Goal: Task Accomplishment & Management: Manage account settings

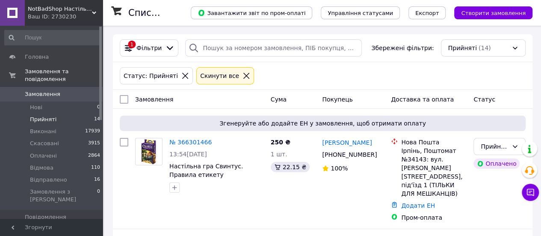
click at [55, 113] on li "Прийняті 14" at bounding box center [52, 119] width 105 height 12
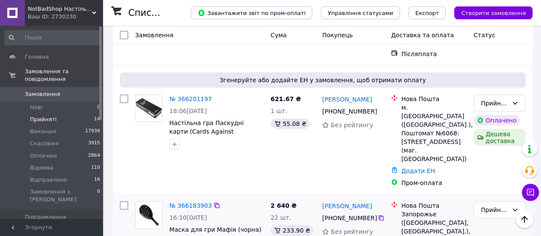
scroll to position [1145, 0]
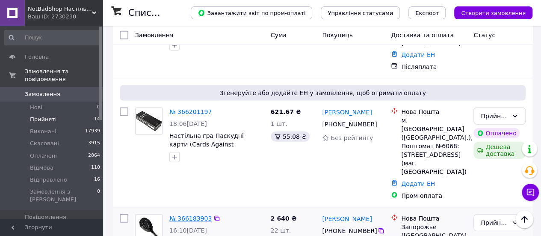
click at [192, 215] on link "№ 366183903" at bounding box center [190, 218] width 42 height 7
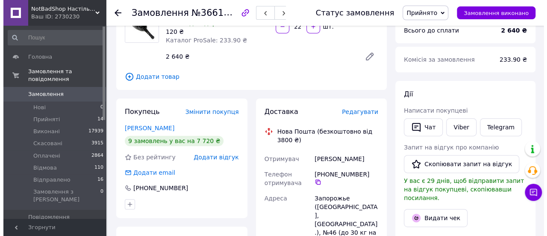
scroll to position [86, 0]
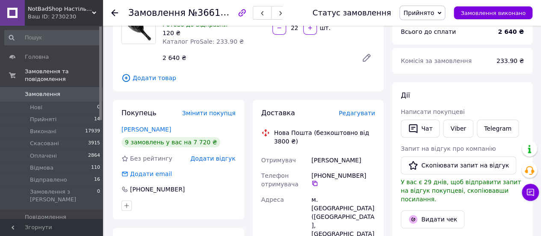
click at [355, 111] on span "Редагувати" at bounding box center [357, 112] width 36 height 7
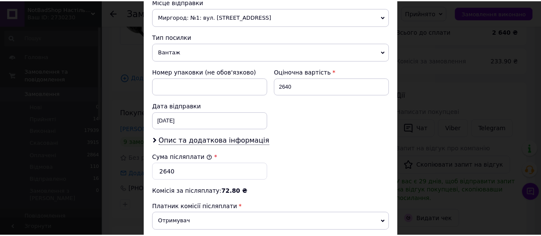
scroll to position [412, 0]
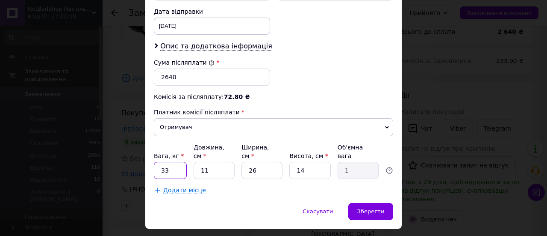
click at [171, 162] on input "33" at bounding box center [170, 170] width 33 height 17
type input "3"
drag, startPoint x: 208, startPoint y: 145, endPoint x: 198, endPoint y: 147, distance: 9.9
click at [198, 162] on input "11" at bounding box center [214, 170] width 41 height 17
type input "3"
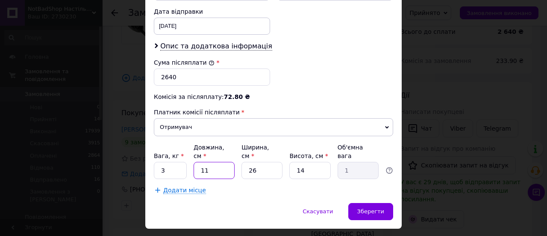
type input "0.27"
type input "30"
type input "2.73"
type input "30"
drag, startPoint x: 266, startPoint y: 149, endPoint x: 237, endPoint y: 149, distance: 28.6
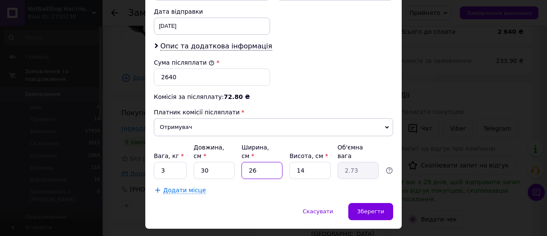
click at [237, 149] on div "Вага, кг * 3 Довжина, см * 30 Ширина, см * 26 Висота, см * 14 Об'ємна вага 2.73" at bounding box center [273, 161] width 239 height 36
type input "3"
type input "0.32"
type input "30"
type input "3.15"
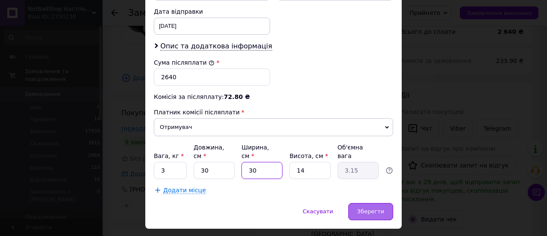
type input "30"
click at [373, 208] on span "Зберегти" at bounding box center [370, 211] width 27 height 6
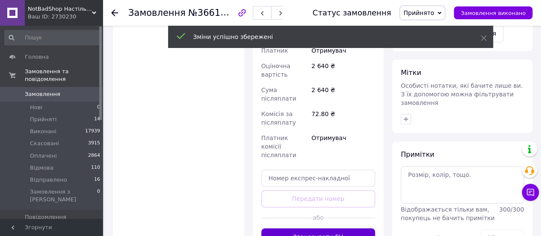
click at [323, 228] on button "Згенерувати ЕН" at bounding box center [318, 236] width 114 height 17
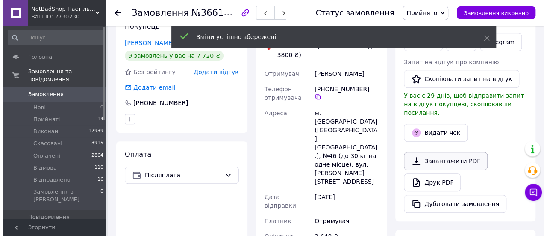
scroll to position [171, 0]
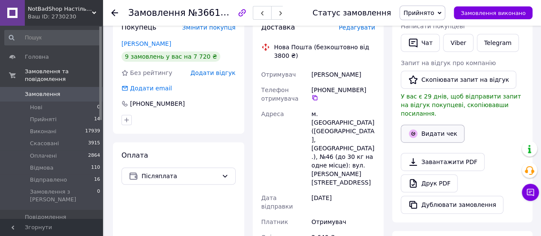
click at [418, 127] on button "Видати чек" at bounding box center [433, 133] width 64 height 18
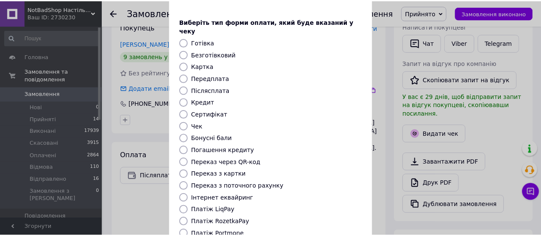
scroll to position [128, 0]
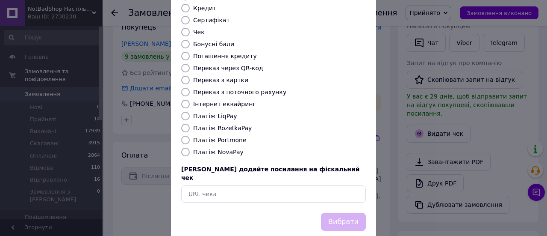
click at [221, 148] on label "Платіж NovaPay" at bounding box center [218, 151] width 50 height 7
click at [190, 148] on input "Платіж NovaPay" at bounding box center [185, 152] width 9 height 9
radio input "true"
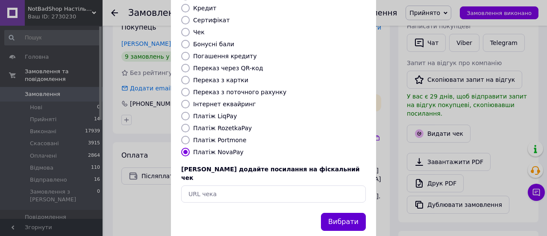
click at [351, 213] on button "Вибрати" at bounding box center [343, 222] width 45 height 18
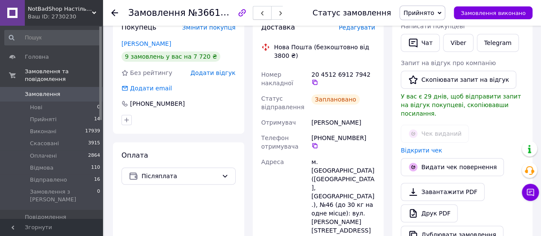
click at [268, 14] on button "button" at bounding box center [262, 13] width 19 height 14
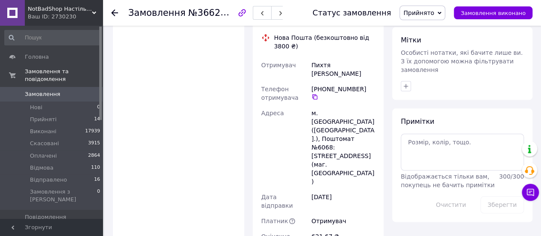
scroll to position [454, 0]
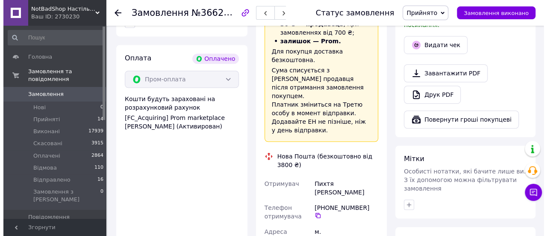
scroll to position [283, 0]
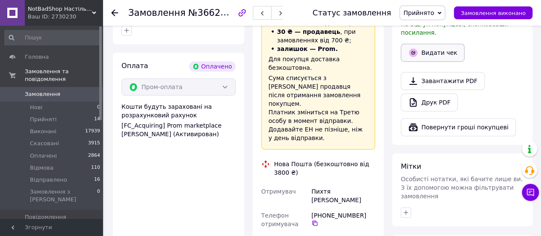
click at [412, 49] on button "Видати чек" at bounding box center [433, 53] width 64 height 18
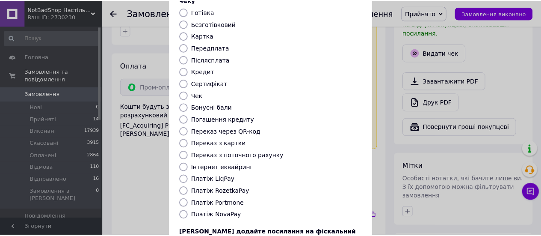
scroll to position [128, 0]
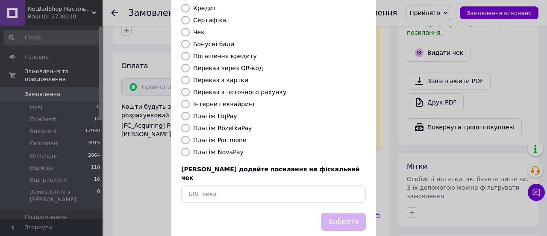
click at [215, 124] on label "Платіж RozetkaPay" at bounding box center [222, 127] width 59 height 7
click at [190, 124] on input "Платіж RozetkaPay" at bounding box center [185, 128] width 9 height 9
radio input "true"
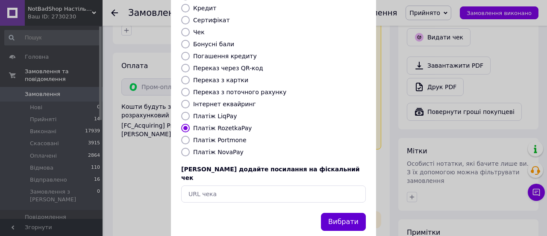
click at [351, 213] on button "Вибрати" at bounding box center [343, 222] width 45 height 18
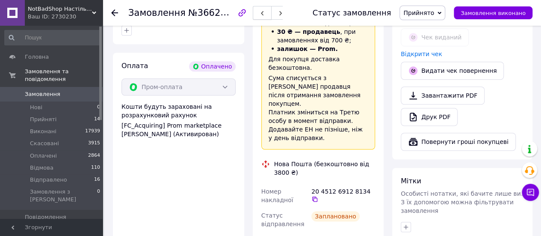
click at [265, 12] on icon "button" at bounding box center [262, 13] width 5 height 5
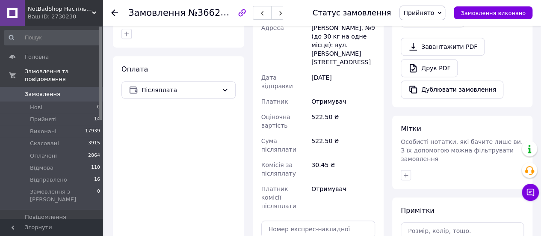
scroll to position [326, 0]
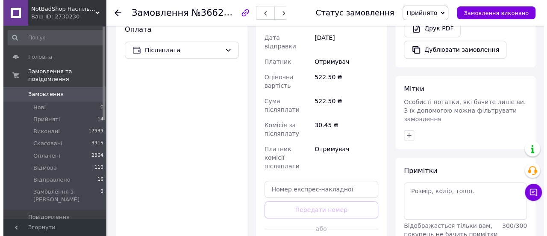
scroll to position [198, 0]
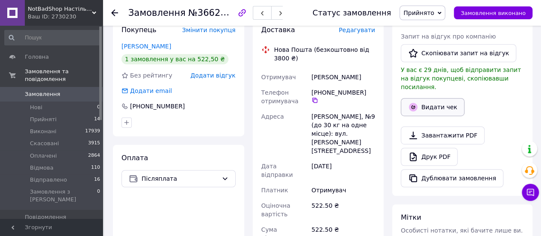
click at [440, 98] on button "Видати чек" at bounding box center [433, 107] width 64 height 18
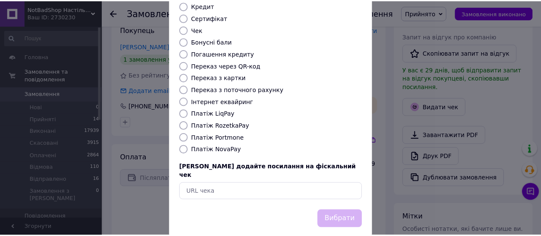
scroll to position [131, 0]
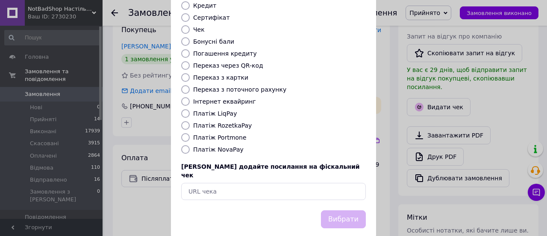
click at [217, 146] on label "Платіж NovaPay" at bounding box center [218, 149] width 50 height 7
click at [190, 145] on input "Платіж NovaPay" at bounding box center [185, 149] width 9 height 9
radio input "true"
click at [340, 210] on button "Вибрати" at bounding box center [343, 219] width 45 height 18
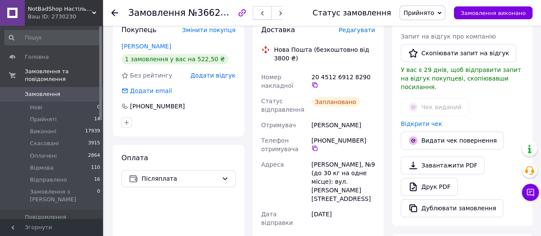
click at [262, 13] on icon "button" at bounding box center [262, 13] width 5 height 5
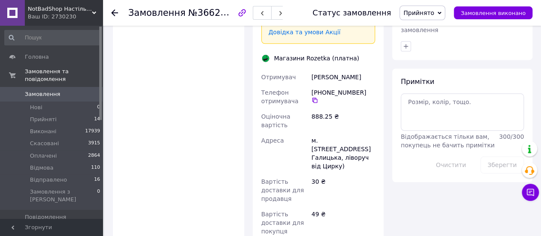
scroll to position [470, 0]
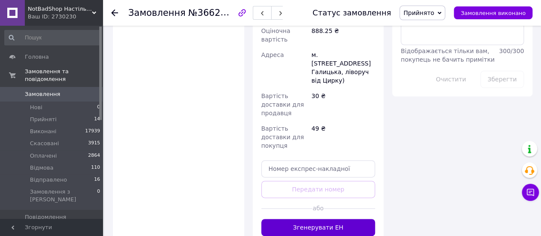
click at [320, 219] on button "Згенерувати ЕН" at bounding box center [318, 227] width 114 height 17
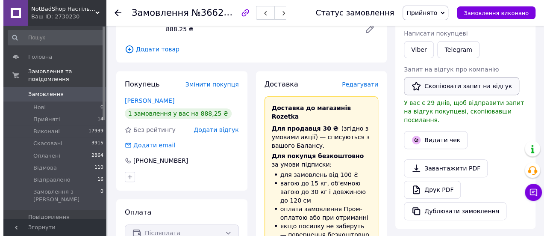
scroll to position [128, 0]
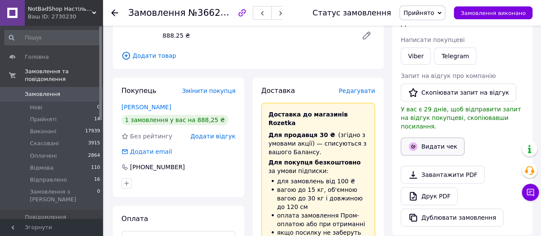
click at [421, 137] on button "Видати чек" at bounding box center [433, 146] width 64 height 18
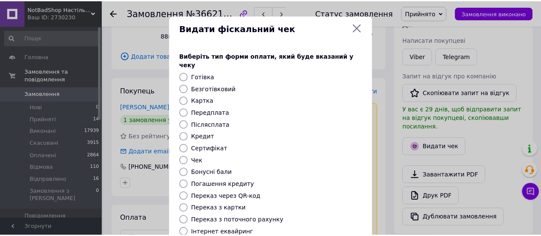
scroll to position [131, 0]
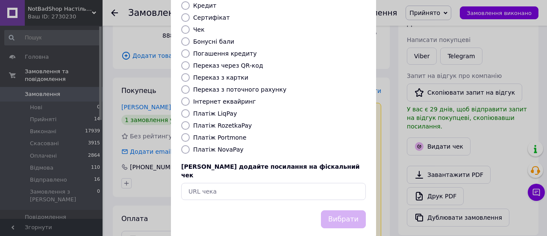
click at [230, 122] on label "Платіж RozetkaPay" at bounding box center [222, 125] width 59 height 7
click at [190, 121] on input "Платіж RozetkaPay" at bounding box center [185, 125] width 9 height 9
radio input "true"
click at [332, 210] on button "Вибрати" at bounding box center [343, 219] width 45 height 18
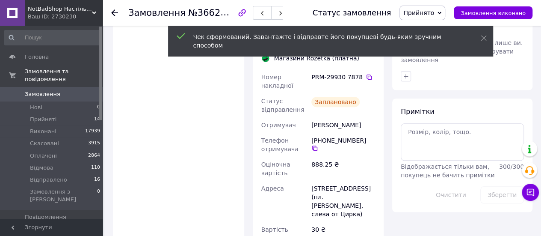
scroll to position [543, 0]
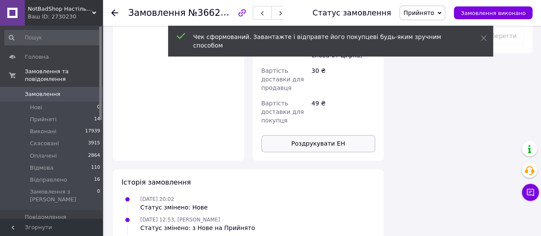
click at [319, 135] on button "Роздрукувати ЕН" at bounding box center [318, 143] width 114 height 17
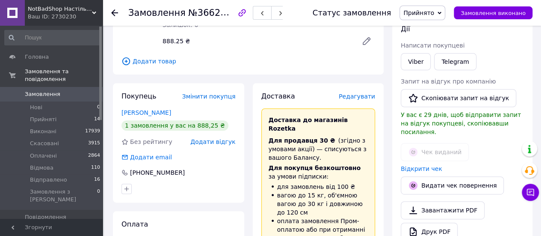
scroll to position [73, 0]
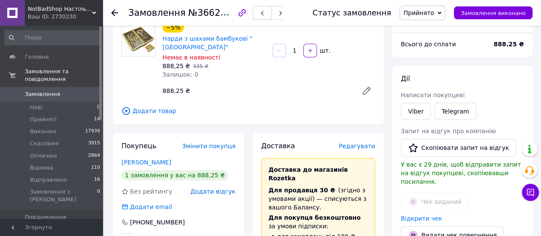
click at [256, 11] on button "button" at bounding box center [262, 13] width 19 height 14
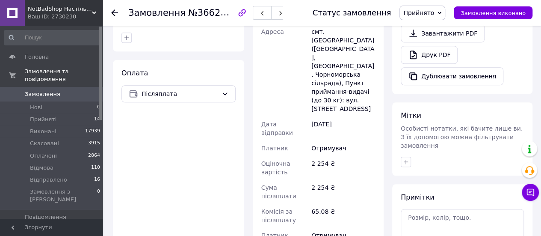
scroll to position [385, 0]
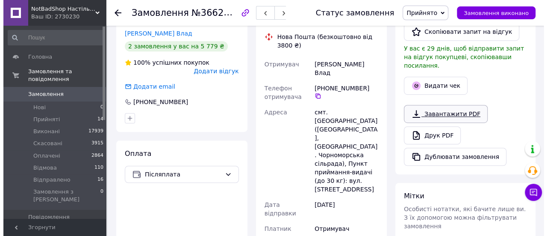
scroll to position [214, 0]
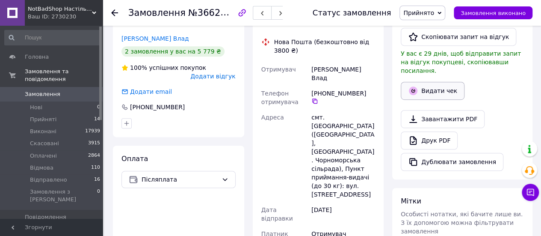
click at [423, 82] on button "Видати чек" at bounding box center [433, 91] width 64 height 18
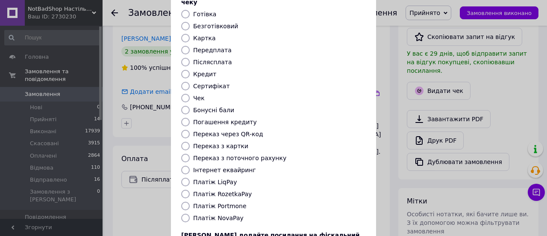
scroll to position [131, 0]
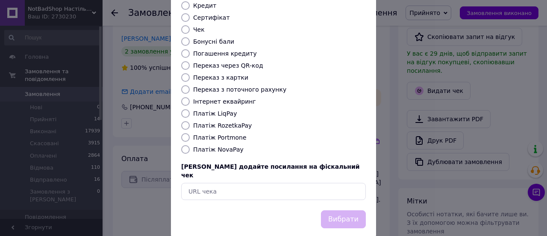
click at [228, 146] on label "Платіж NovaPay" at bounding box center [218, 149] width 50 height 7
click at [190, 145] on input "Платіж NovaPay" at bounding box center [185, 149] width 9 height 9
radio input "true"
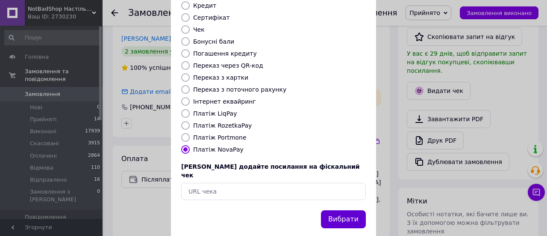
click at [335, 210] on button "Вибрати" at bounding box center [343, 219] width 45 height 18
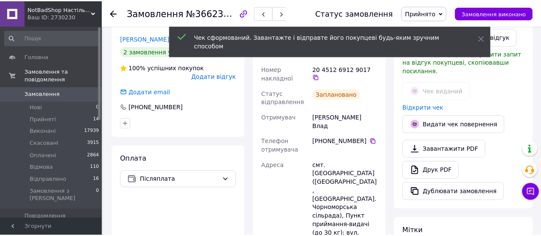
scroll to position [222, 0]
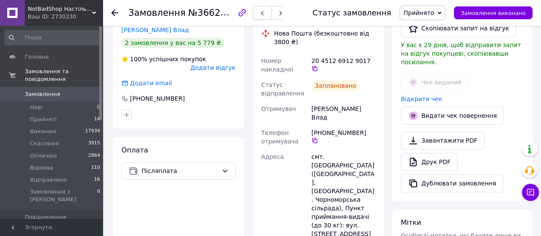
click at [264, 15] on icon "button" at bounding box center [262, 13] width 5 height 5
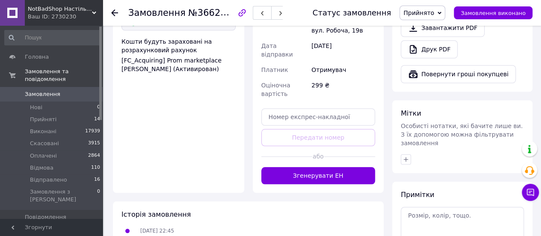
scroll to position [385, 0]
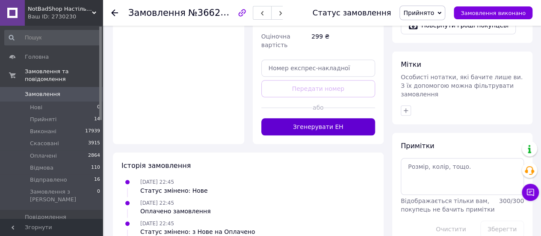
click at [330, 125] on button "Згенерувати ЕН" at bounding box center [318, 126] width 114 height 17
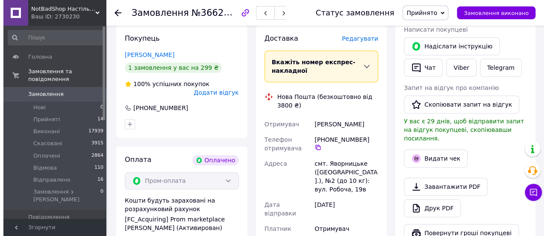
scroll to position [171, 0]
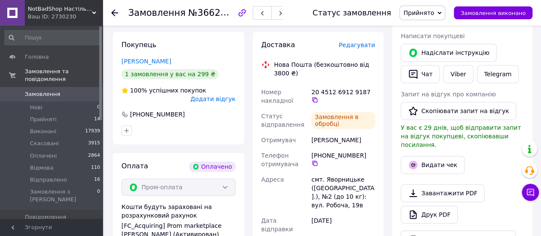
click at [428, 156] on button "Видати чек" at bounding box center [433, 165] width 64 height 18
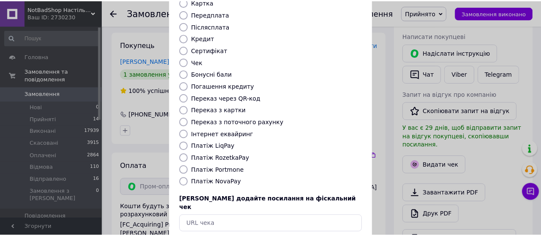
scroll to position [131, 0]
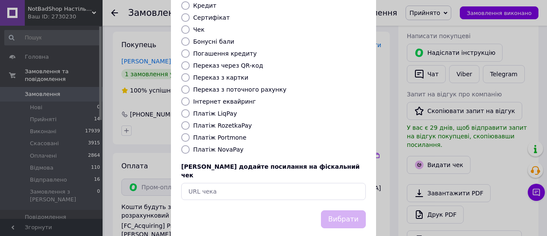
click at [233, 122] on label "Платіж RozetkaPay" at bounding box center [222, 125] width 59 height 7
click at [190, 121] on input "Платіж RozetkaPay" at bounding box center [185, 125] width 9 height 9
radio input "true"
click at [331, 210] on button "Вибрати" at bounding box center [343, 219] width 45 height 18
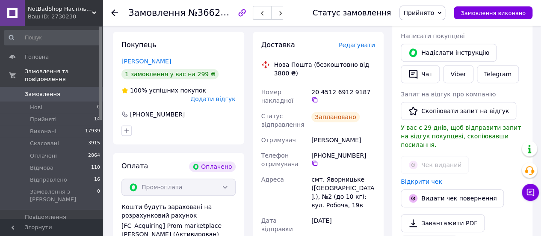
click at [262, 16] on icon "button" at bounding box center [262, 13] width 5 height 5
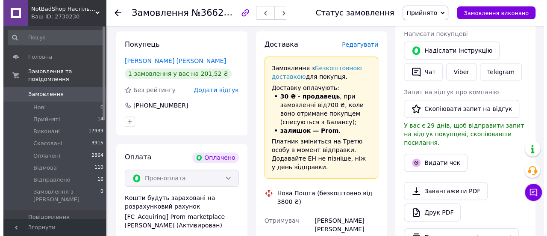
scroll to position [171, 0]
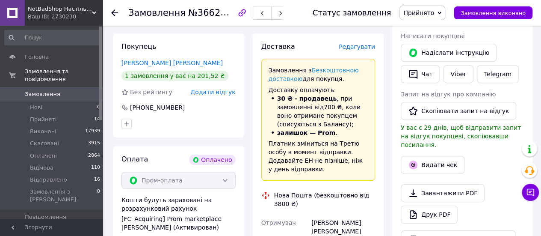
click at [355, 47] on span "Редагувати" at bounding box center [357, 46] width 36 height 7
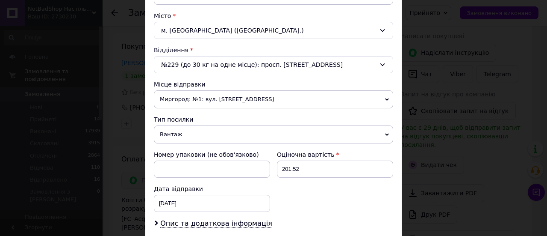
scroll to position [257, 0]
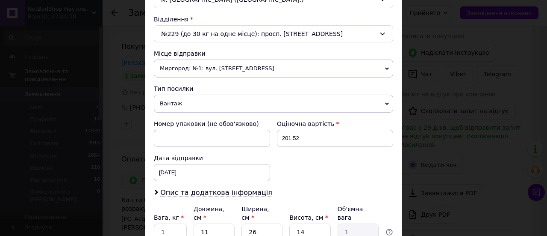
click at [209, 94] on span "Вантаж" at bounding box center [273, 103] width 239 height 18
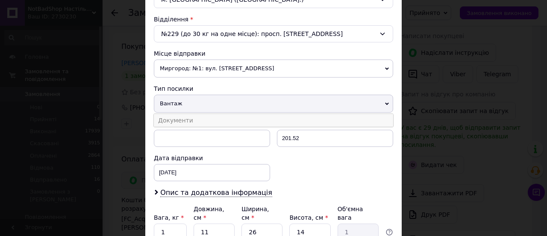
click at [200, 120] on li "Документи" at bounding box center [273, 120] width 239 height 13
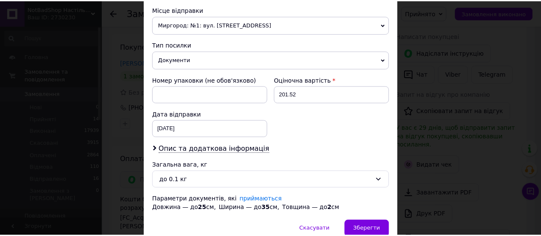
scroll to position [337, 0]
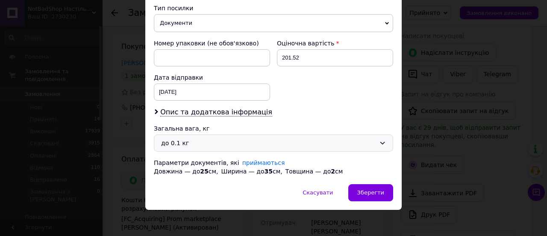
click at [210, 141] on div "до 0.1 кг" at bounding box center [268, 142] width 215 height 9
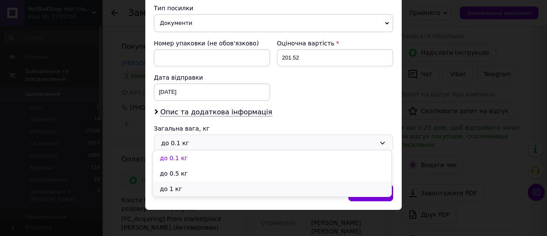
click at [214, 185] on li "до 1 кг" at bounding box center [272, 188] width 239 height 15
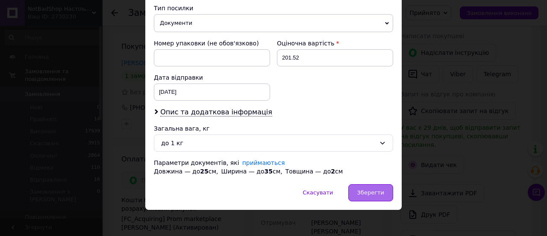
click at [357, 184] on div "Зберегти" at bounding box center [370, 192] width 45 height 17
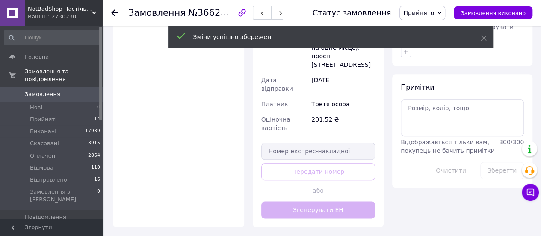
scroll to position [470, 0]
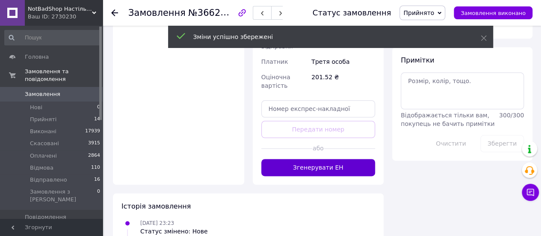
click at [329, 159] on button "Згенерувати ЕН" at bounding box center [318, 167] width 114 height 17
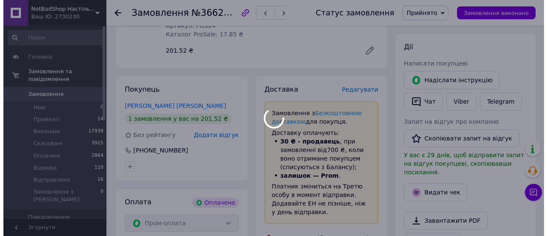
scroll to position [214, 0]
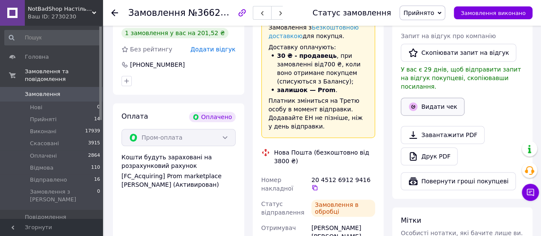
click at [423, 97] on button "Видати чек" at bounding box center [433, 106] width 64 height 18
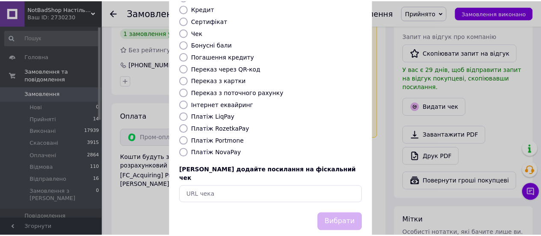
scroll to position [131, 0]
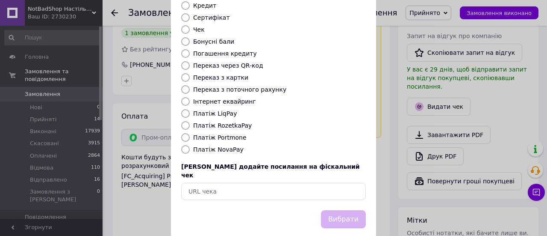
click at [230, 121] on div "Платіж RozetkaPay" at bounding box center [280, 125] width 176 height 9
click at [232, 122] on label "Платіж RozetkaPay" at bounding box center [222, 125] width 59 height 7
click at [190, 121] on input "Платіж RozetkaPay" at bounding box center [185, 125] width 9 height 9
radio input "true"
click at [343, 210] on button "Вибрати" at bounding box center [343, 219] width 45 height 18
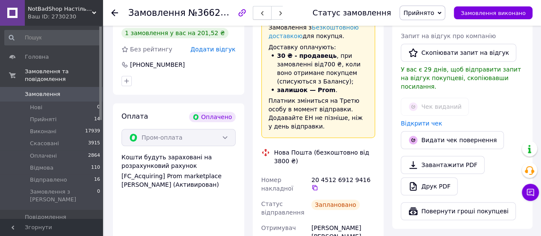
click at [266, 6] on button "button" at bounding box center [262, 13] width 19 height 14
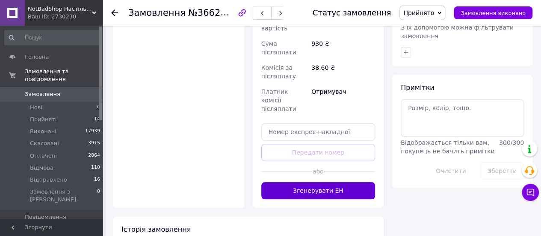
click at [323, 182] on button "Згенерувати ЕН" at bounding box center [318, 190] width 114 height 17
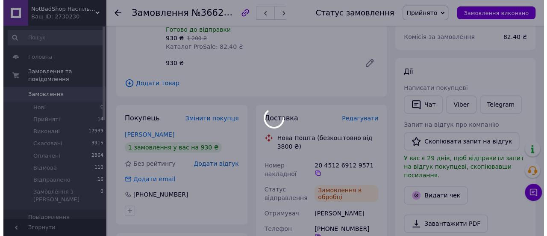
scroll to position [152, 0]
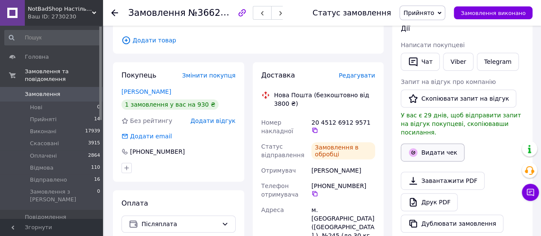
click at [413, 143] on button "Видати чек" at bounding box center [433, 152] width 64 height 18
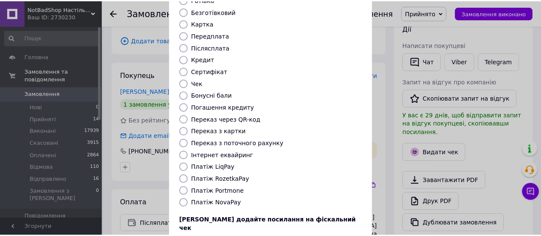
scroll to position [131, 0]
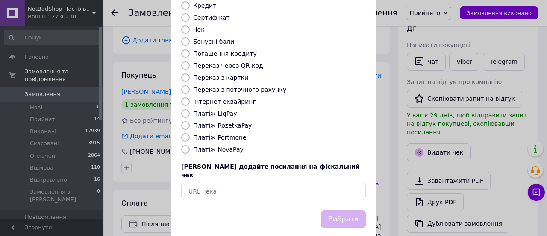
click at [216, 146] on label "Платіж NovaPay" at bounding box center [218, 149] width 50 height 7
click at [190, 145] on input "Платіж NovaPay" at bounding box center [185, 149] width 9 height 9
radio input "true"
click at [338, 210] on button "Вибрати" at bounding box center [343, 219] width 45 height 18
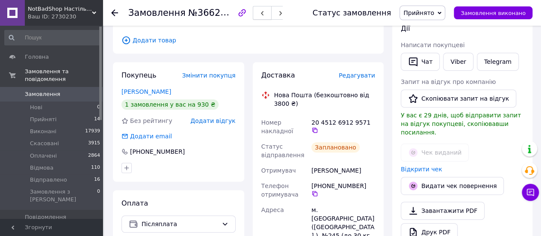
click at [268, 9] on button "button" at bounding box center [262, 13] width 19 height 14
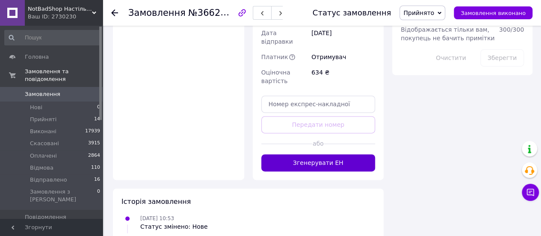
click at [337, 154] on button "Згенерувати ЕН" at bounding box center [318, 162] width 114 height 17
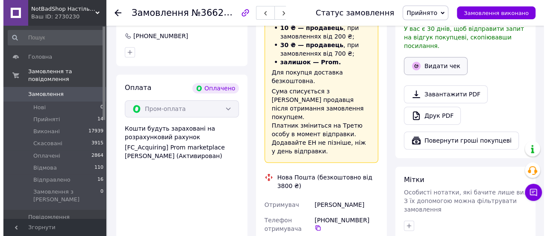
scroll to position [257, 0]
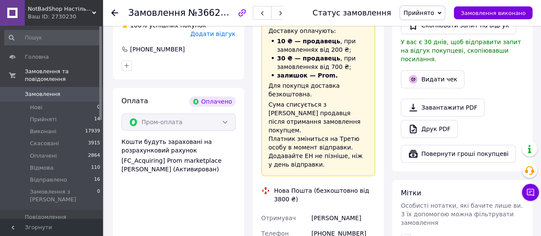
click at [419, 71] on div "Дії Написати покупцеві   Надіслати інструкцію   Чат Viber Telegram Запит на від…" at bounding box center [462, 45] width 123 height 233
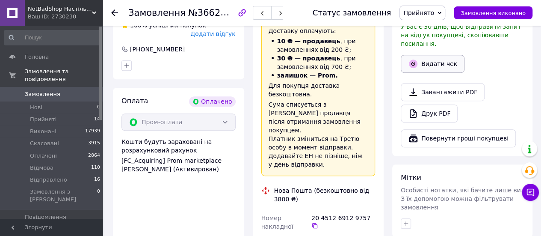
click at [412, 59] on icon "button" at bounding box center [413, 63] width 9 height 9
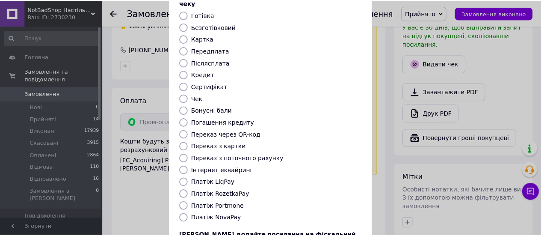
scroll to position [131, 0]
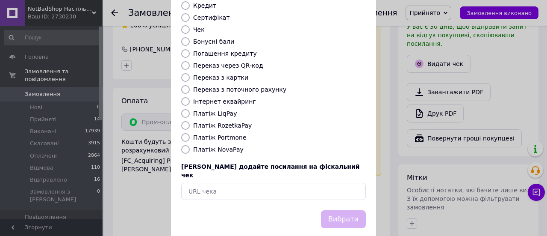
click at [225, 122] on label "Платіж RozetkaPay" at bounding box center [222, 125] width 59 height 7
click at [190, 121] on input "Платіж RozetkaPay" at bounding box center [185, 125] width 9 height 9
radio input "true"
click at [341, 210] on button "Вибрати" at bounding box center [343, 219] width 45 height 18
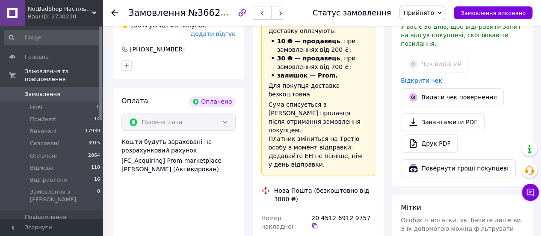
click at [264, 14] on icon "button" at bounding box center [262, 13] width 5 height 5
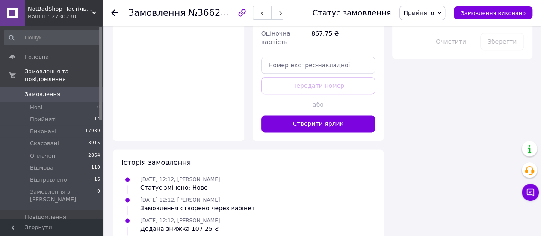
scroll to position [513, 0]
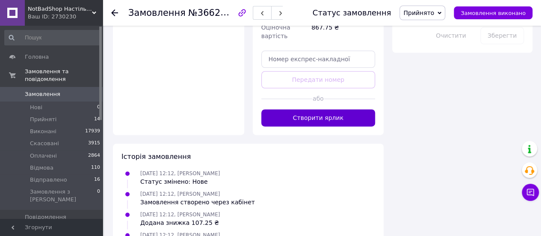
click at [345, 109] on button "Створити ярлик" at bounding box center [318, 117] width 114 height 17
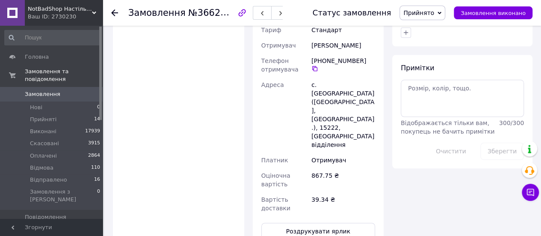
scroll to position [470, 0]
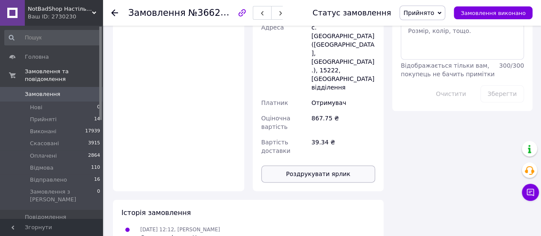
click at [342, 165] on button "Роздрукувати ярлик" at bounding box center [318, 173] width 114 height 17
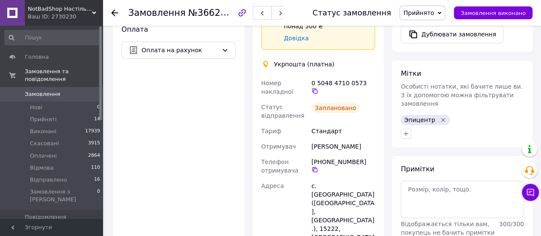
scroll to position [299, 0]
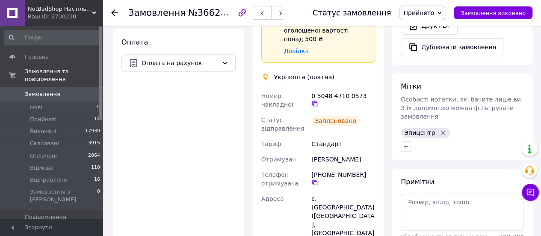
click at [318, 100] on icon at bounding box center [314, 103] width 7 height 7
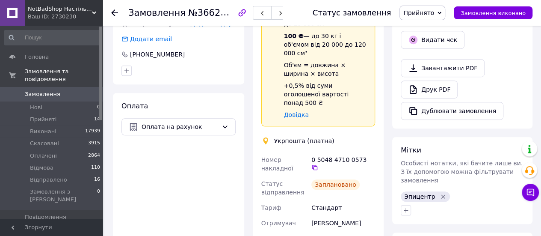
scroll to position [128, 0]
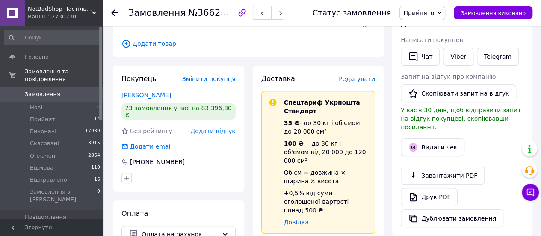
click at [263, 12] on use "button" at bounding box center [262, 13] width 3 height 5
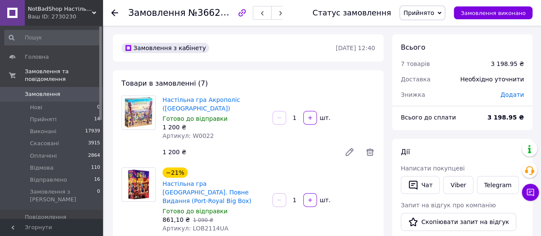
click at [508, 94] on span "Додати" at bounding box center [512, 94] width 24 height 7
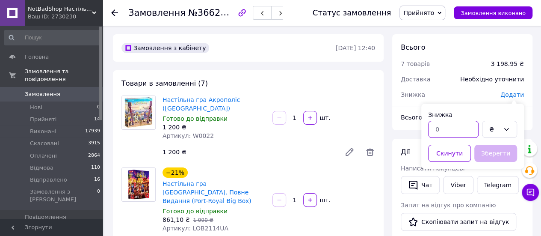
click at [456, 123] on input "text" at bounding box center [453, 129] width 50 height 17
type input "488.95"
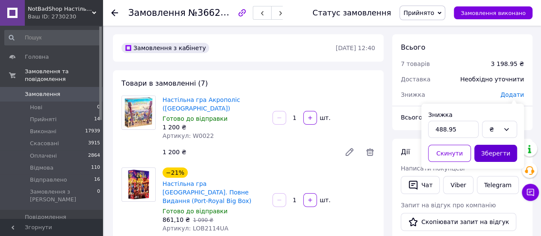
click at [491, 150] on button "Зберегти" at bounding box center [495, 153] width 43 height 17
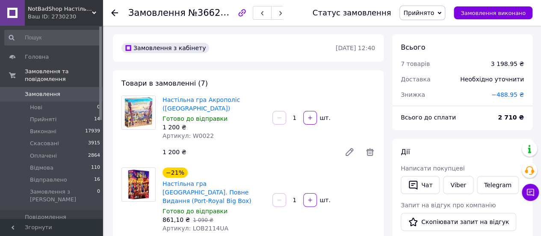
click at [505, 94] on span "−488.95 ₴" at bounding box center [507, 94] width 32 height 7
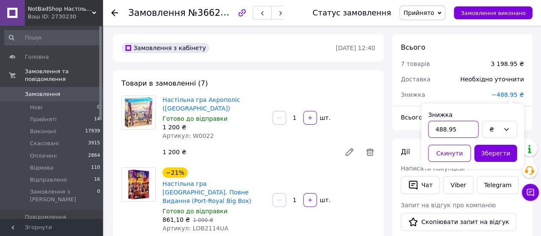
click at [444, 129] on input "488.95" at bounding box center [453, 129] width 50 height 17
type input "483.95"
click at [486, 151] on button "Зберегти" at bounding box center [495, 153] width 43 height 17
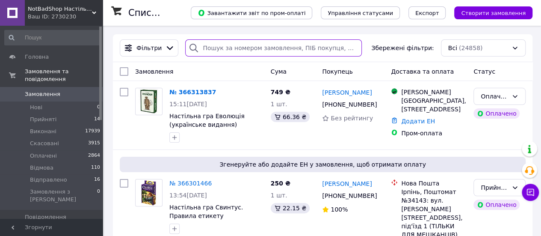
click at [224, 53] on input "search" at bounding box center [273, 47] width 177 height 17
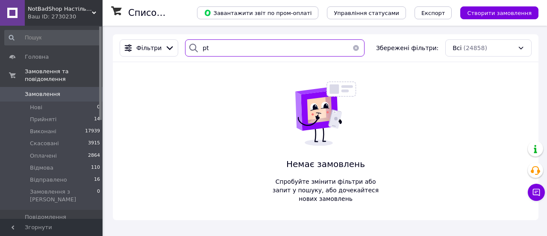
type input "p"
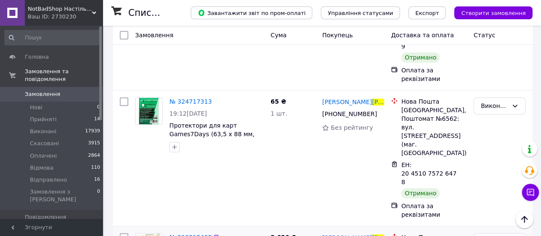
scroll to position [556, 0]
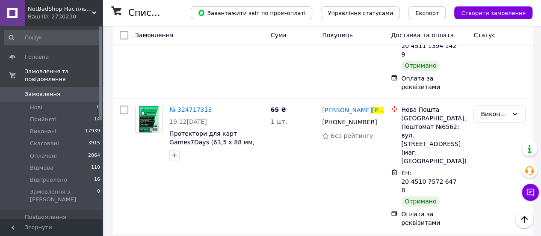
type input "[PERSON_NAME]"
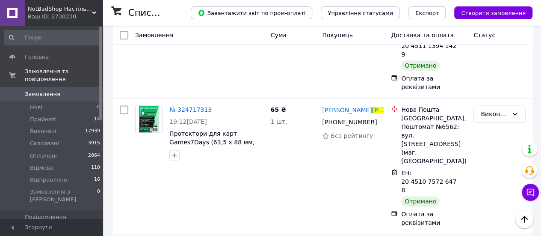
copy div "6562"
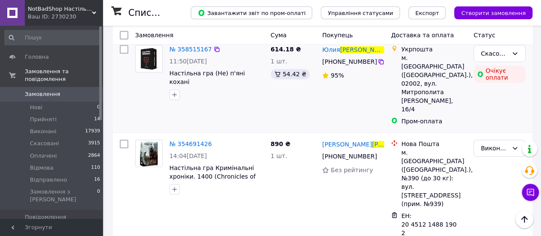
scroll to position [214, 0]
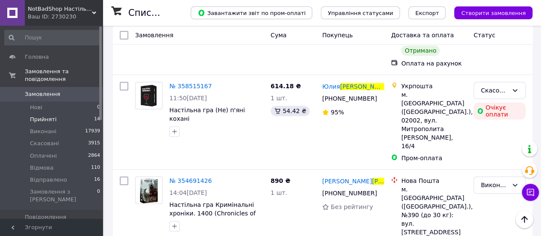
click at [59, 113] on li "Прийняті 14" at bounding box center [52, 119] width 105 height 12
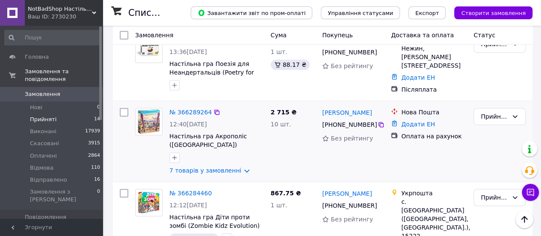
scroll to position [214, 0]
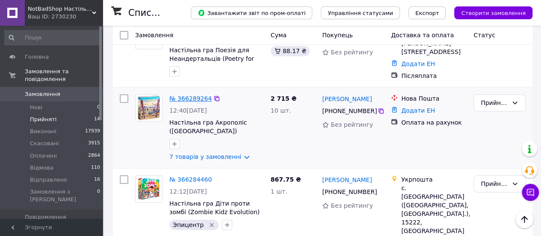
click at [193, 95] on link "№ 366289264" at bounding box center [190, 98] width 42 height 7
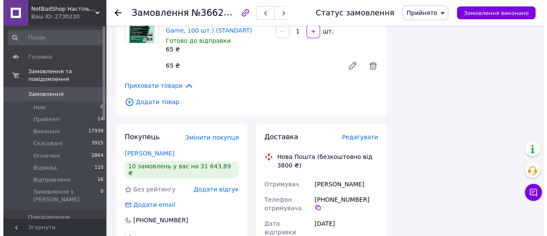
scroll to position [599, 0]
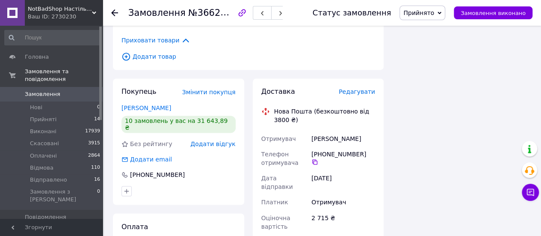
click at [363, 88] on span "Редагувати" at bounding box center [357, 91] width 36 height 7
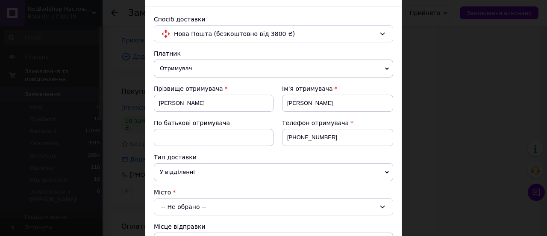
scroll to position [128, 0]
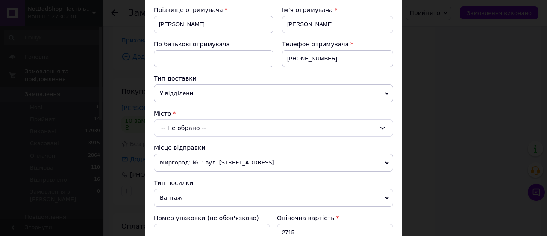
click at [216, 120] on div "-- Не обрано --" at bounding box center [273, 127] width 239 height 17
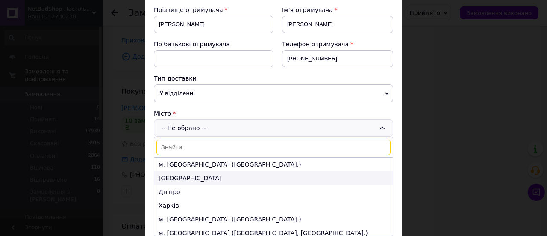
click at [213, 171] on li "[GEOGRAPHIC_DATA]" at bounding box center [273, 178] width 239 height 14
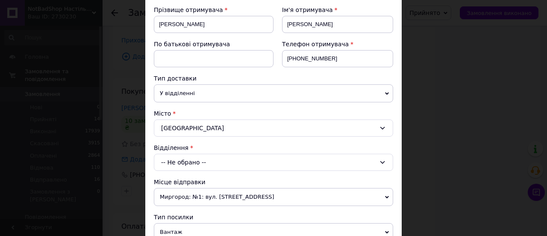
click at [218, 91] on span "У відділенні" at bounding box center [273, 93] width 239 height 18
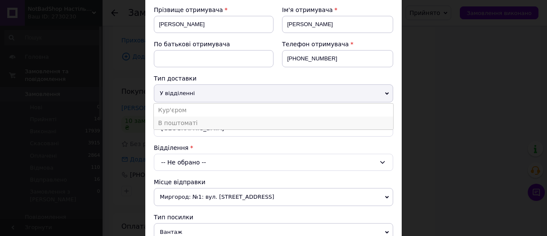
click at [206, 117] on li "В поштоматі" at bounding box center [273, 122] width 239 height 13
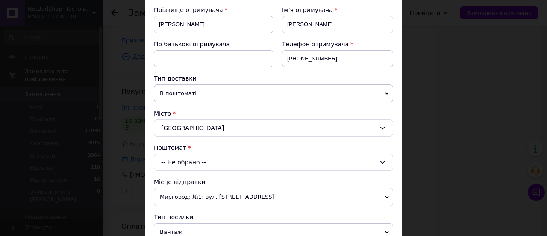
click at [185, 165] on div "-- Не обрано --" at bounding box center [273, 162] width 239 height 17
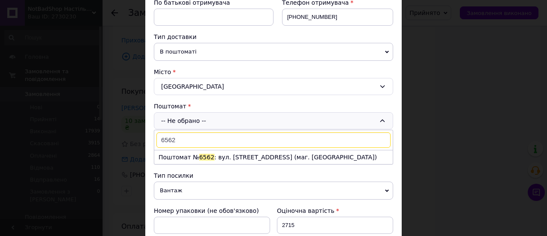
scroll to position [257, 0]
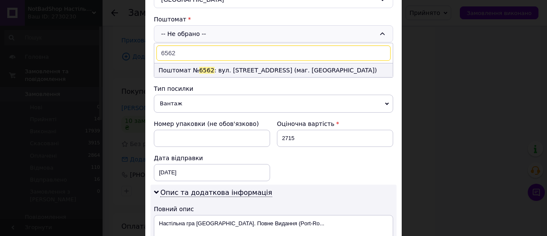
type input "6562"
click at [232, 67] on li "Поштомат № 6562 : вул. [STREET_ADDRESS] (маг. [GEOGRAPHIC_DATA])" at bounding box center [273, 70] width 239 height 14
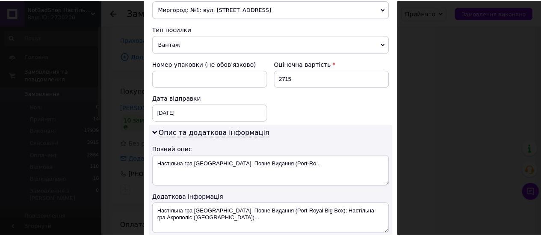
scroll to position [439, 0]
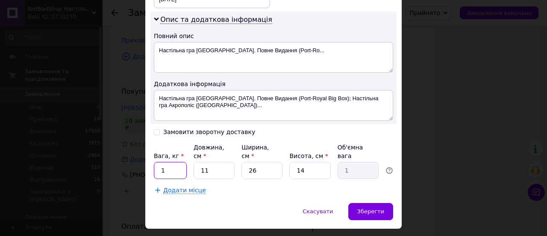
drag, startPoint x: 181, startPoint y: 150, endPoint x: 157, endPoint y: 151, distance: 24.0
click at [157, 162] on input "1" at bounding box center [170, 170] width 33 height 17
type input "3"
drag, startPoint x: 213, startPoint y: 149, endPoint x: 197, endPoint y: 148, distance: 16.3
click at [197, 162] on input "11" at bounding box center [214, 170] width 41 height 17
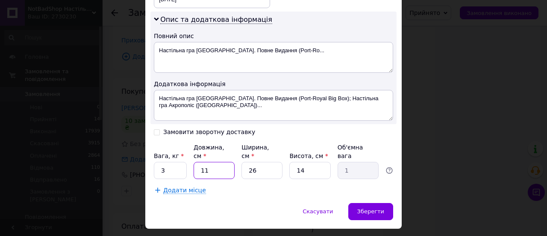
type input "3"
type input "0.27"
type input "30"
type input "2.73"
type input "30"
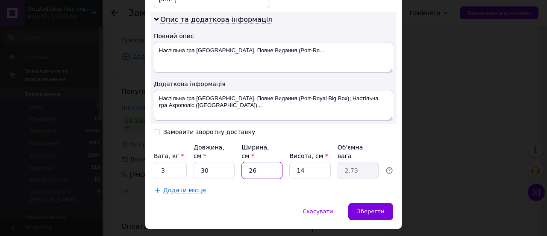
drag, startPoint x: 258, startPoint y: 145, endPoint x: 246, endPoint y: 146, distance: 12.0
click at [246, 162] on input "26" at bounding box center [262, 170] width 41 height 17
type input "3"
type input "0.32"
type input "30"
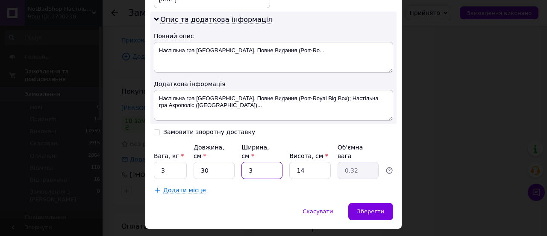
type input "3.15"
type input "30"
drag, startPoint x: 304, startPoint y: 149, endPoint x: 299, endPoint y: 151, distance: 5.2
click at [299, 162] on input "14" at bounding box center [309, 170] width 41 height 17
type input "16"
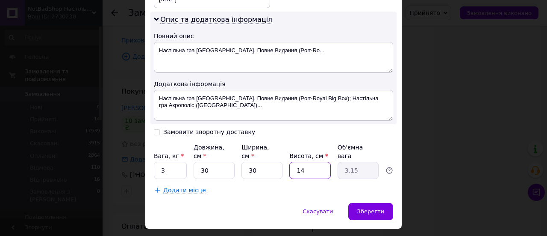
type input "3.6"
type input "16"
click at [368, 203] on div "Зберегти" at bounding box center [370, 211] width 45 height 17
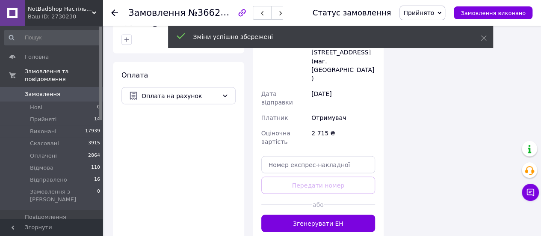
scroll to position [770, 0]
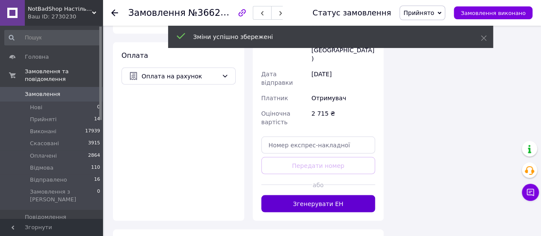
click at [340, 195] on button "Згенерувати ЕН" at bounding box center [318, 203] width 114 height 17
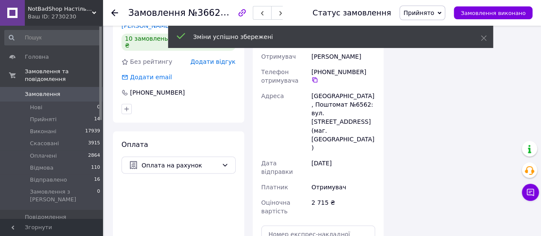
scroll to position [641, 0]
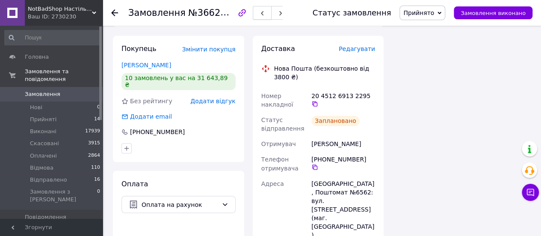
click at [263, 14] on use "button" at bounding box center [262, 13] width 3 height 5
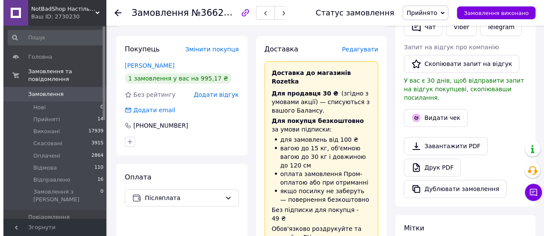
scroll to position [171, 0]
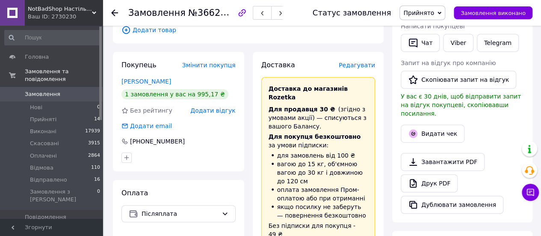
click at [353, 64] on span "Редагувати" at bounding box center [357, 65] width 36 height 7
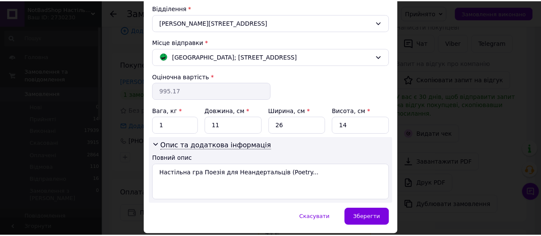
scroll to position [291, 0]
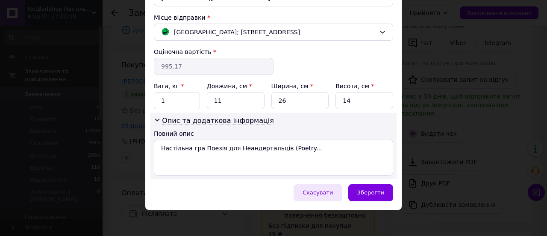
click at [321, 189] on span "Скасувати" at bounding box center [318, 192] width 30 height 6
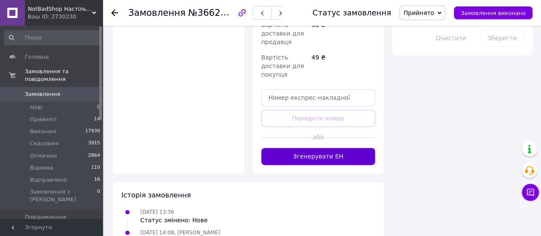
click at [326, 148] on button "Згенерувати ЕН" at bounding box center [318, 156] width 114 height 17
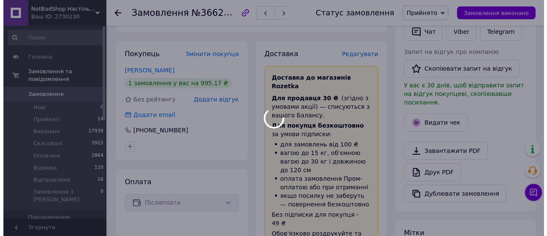
scroll to position [156, 0]
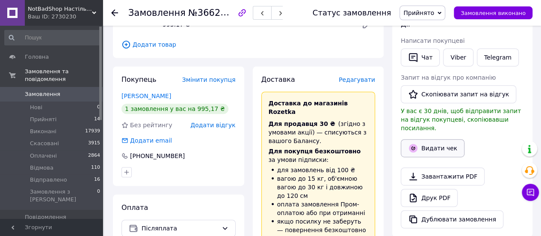
click at [433, 141] on button "Видати чек" at bounding box center [433, 148] width 64 height 18
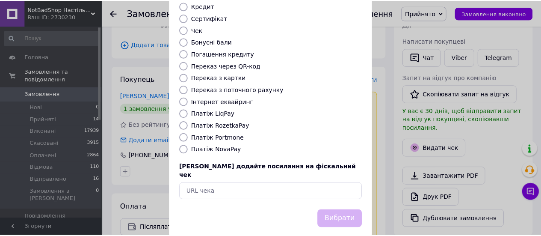
scroll to position [131, 0]
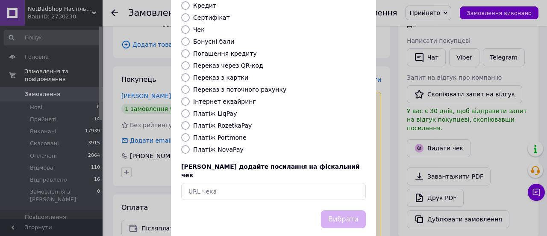
click at [217, 121] on div "Виберіть тип форми оплати, який буде вказаний у чеку Готівка Безготівковий Карт…" at bounding box center [273, 60] width 205 height 299
click at [219, 122] on label "Платіж RozetkaPay" at bounding box center [222, 125] width 59 height 7
click at [190, 121] on input "Платіж RozetkaPay" at bounding box center [185, 125] width 9 height 9
radio input "true"
click at [354, 210] on button "Вибрати" at bounding box center [343, 219] width 45 height 18
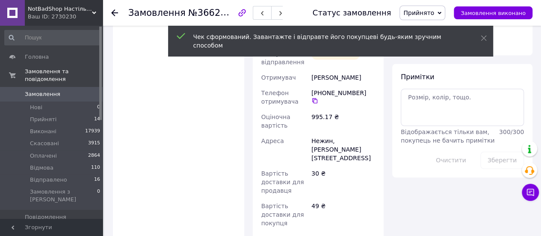
scroll to position [456, 0]
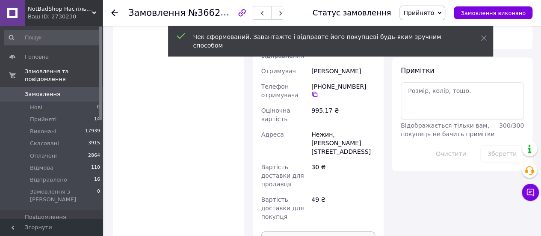
click at [316, 231] on button "Роздрукувати ЕН" at bounding box center [318, 239] width 114 height 17
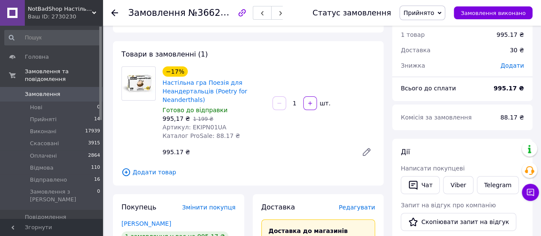
scroll to position [0, 0]
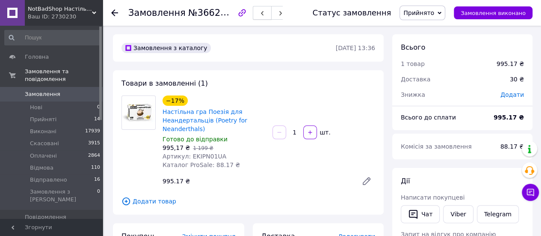
click at [260, 11] on button "button" at bounding box center [262, 13] width 19 height 14
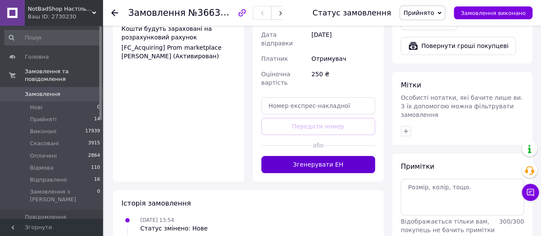
click at [338, 156] on button "Згенерувати ЕН" at bounding box center [318, 164] width 114 height 17
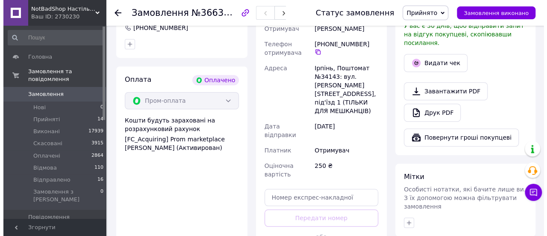
scroll to position [257, 0]
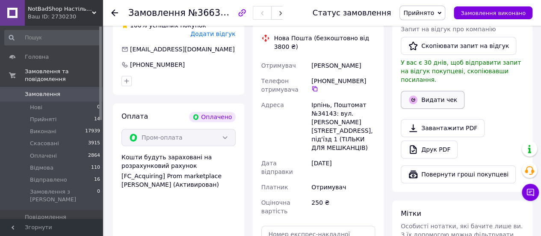
click at [428, 91] on button "Видати чек" at bounding box center [433, 100] width 64 height 18
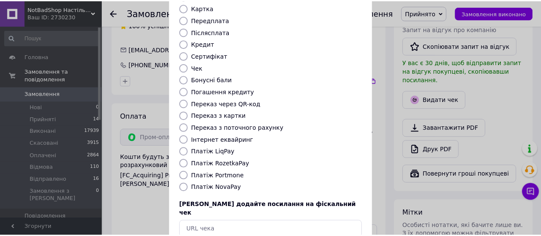
scroll to position [128, 0]
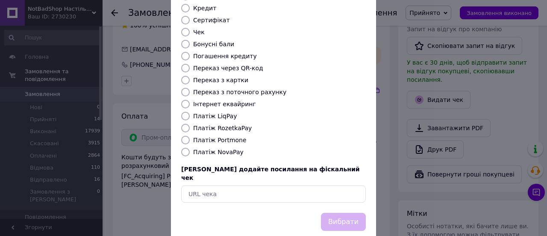
click at [219, 124] on label "Платіж RozetkaPay" at bounding box center [222, 127] width 59 height 7
click at [190, 124] on input "Платіж RozetkaPay" at bounding box center [185, 128] width 9 height 9
radio input "true"
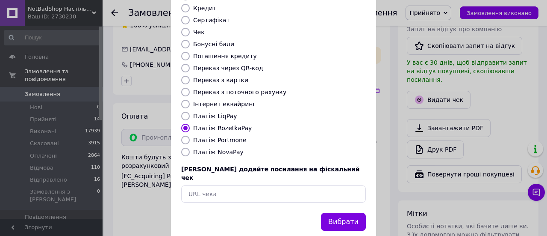
click at [344, 213] on button "Вибрати" at bounding box center [343, 222] width 45 height 18
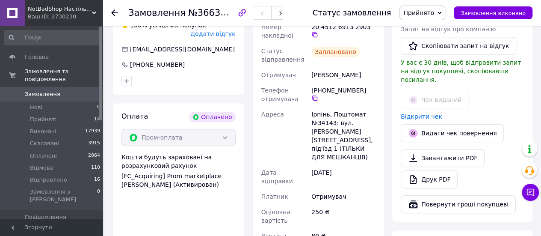
click at [59, 90] on span "Замовлення" at bounding box center [52, 94] width 54 height 8
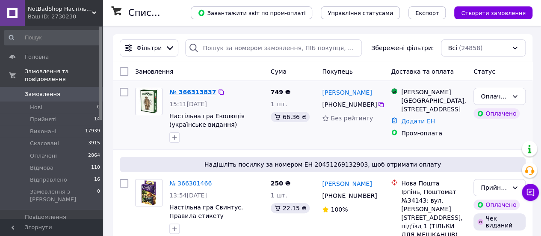
click at [204, 89] on link "№ 366313837" at bounding box center [192, 92] width 47 height 7
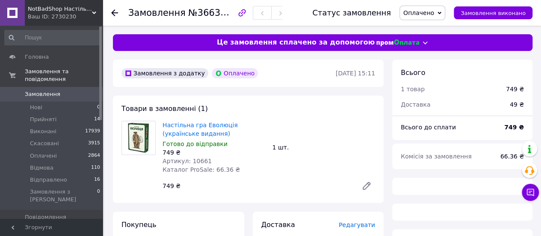
click at [432, 19] on span "Оплачено" at bounding box center [422, 13] width 46 height 15
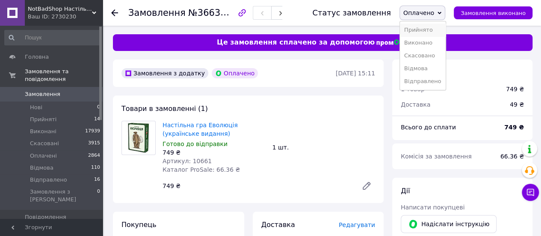
click at [427, 24] on li "Прийнято" at bounding box center [423, 30] width 46 height 13
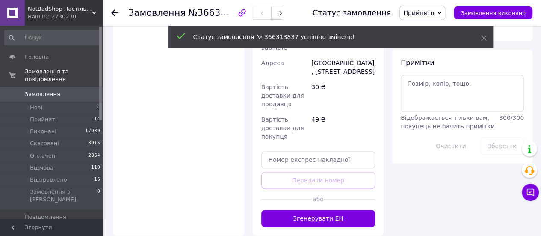
scroll to position [470, 0]
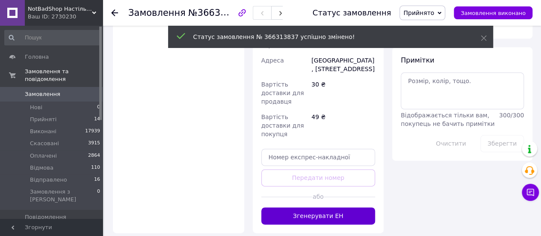
click at [303, 207] on button "Згенерувати ЕН" at bounding box center [318, 215] width 114 height 17
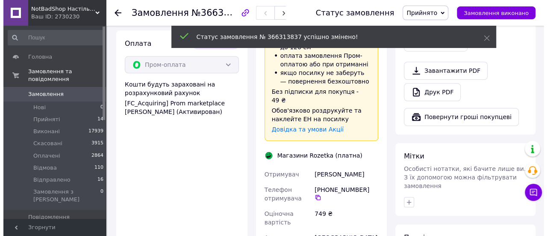
scroll to position [257, 0]
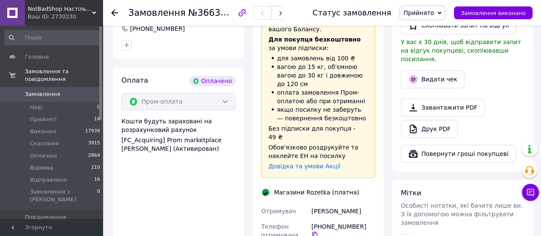
click at [414, 79] on div "Видати чек" at bounding box center [462, 78] width 127 height 21
click at [416, 76] on button "Видати чек" at bounding box center [433, 79] width 64 height 18
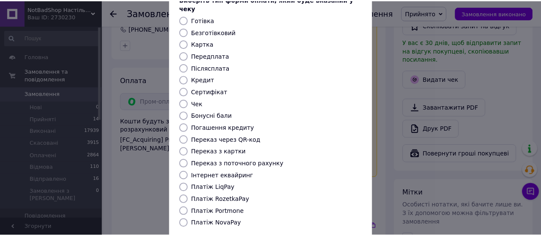
scroll to position [128, 0]
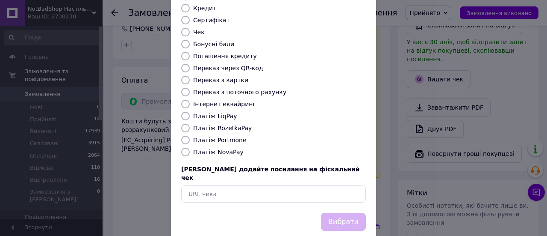
click at [204, 124] on div "Платіж RozetkaPay" at bounding box center [280, 128] width 176 height 9
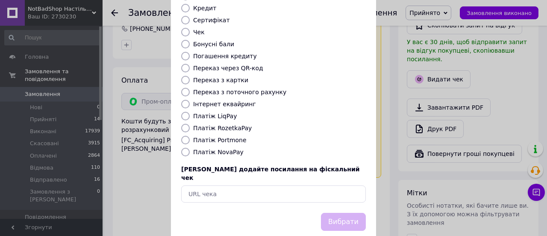
click at [229, 124] on label "Платіж RozetkaPay" at bounding box center [222, 127] width 59 height 7
click at [190, 124] on input "Платіж RozetkaPay" at bounding box center [185, 128] width 9 height 9
radio input "true"
click at [342, 213] on button "Вибрати" at bounding box center [343, 222] width 45 height 18
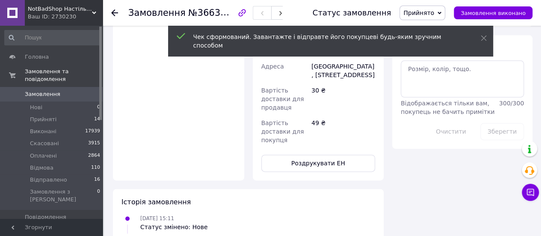
scroll to position [513, 0]
click at [326, 154] on button "Роздрукувати ЕН" at bounding box center [318, 162] width 114 height 17
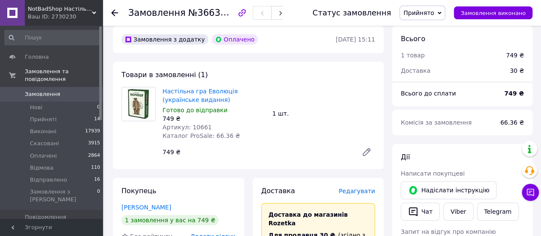
scroll to position [0, 0]
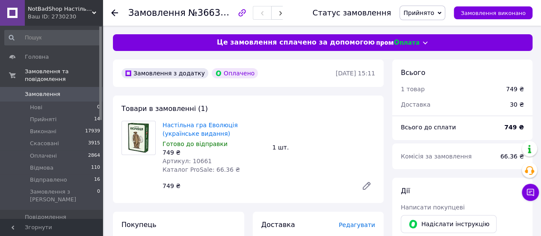
click at [64, 90] on span "Замовлення" at bounding box center [52, 94] width 54 height 8
